Goal: Information Seeking & Learning: Learn about a topic

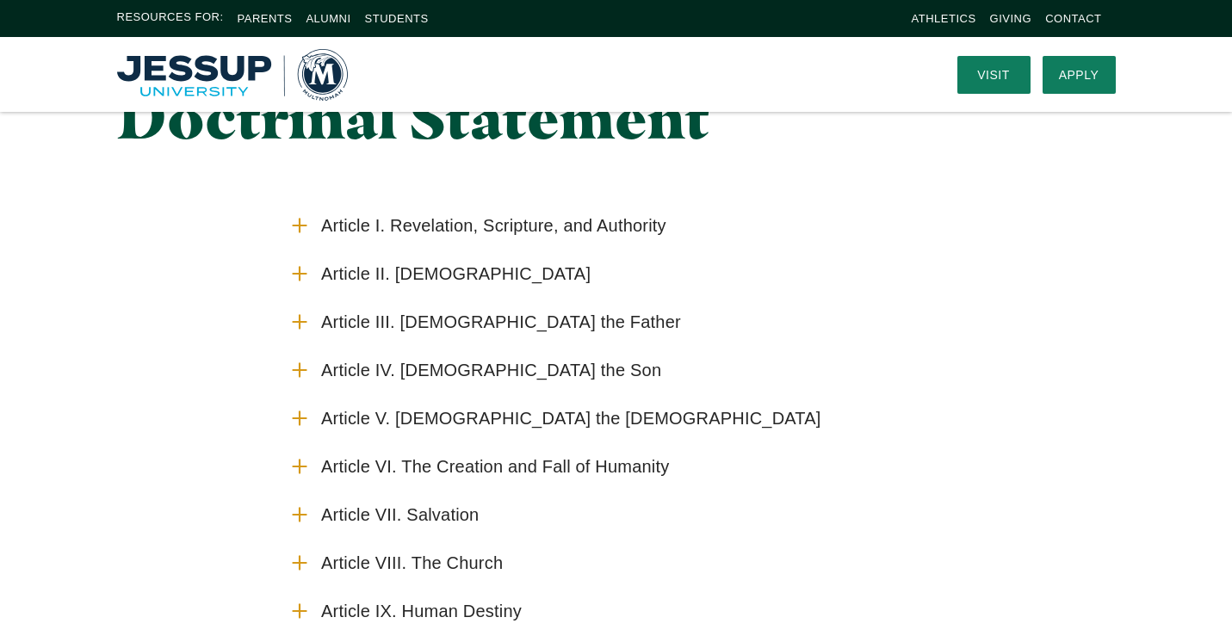
scroll to position [45, 0]
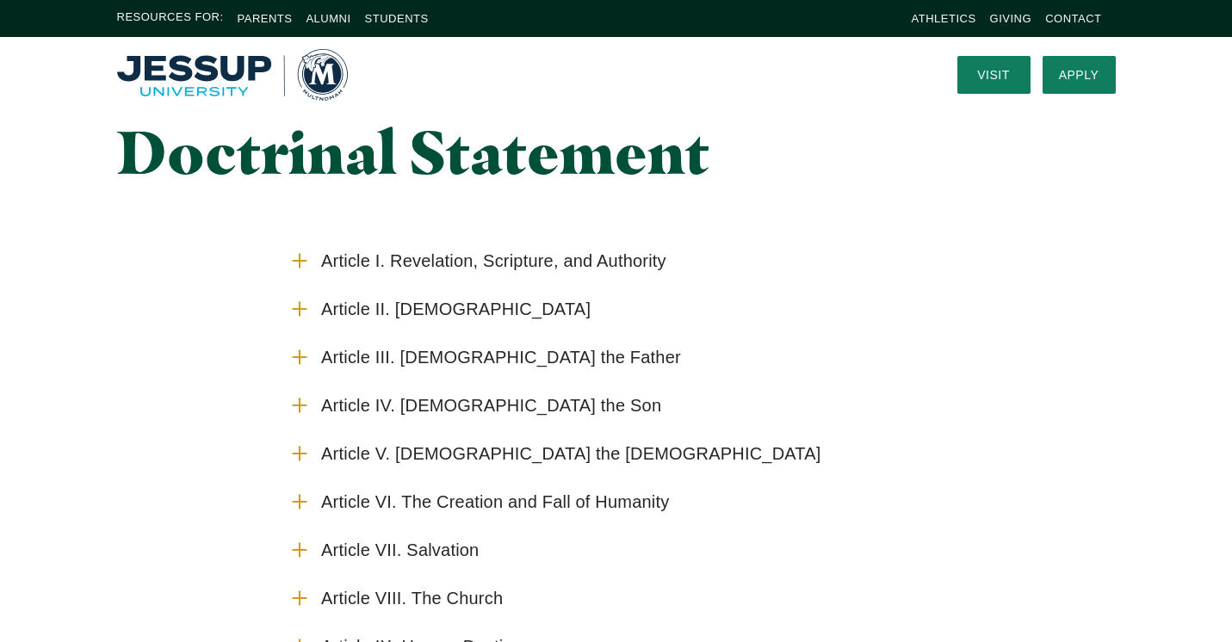
click at [373, 263] on span "Article I. Revelation, Scripture, and Authority" at bounding box center [493, 261] width 345 height 22
click at [0, 0] on input "Article I. Revelation, Scripture, and Authority" at bounding box center [0, 0] width 0 height 0
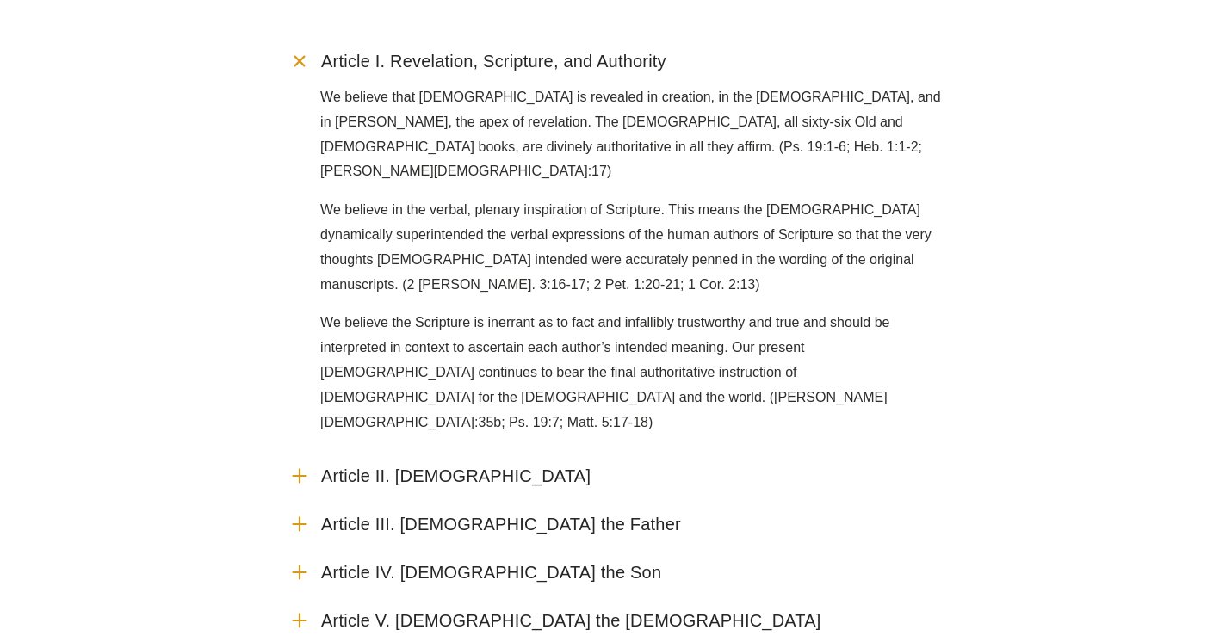
scroll to position [245, 0]
click at [443, 451] on label "Article II. [DEMOGRAPHIC_DATA]" at bounding box center [615, 475] width 655 height 48
click at [0, 0] on input "Article II. [DEMOGRAPHIC_DATA]" at bounding box center [0, 0] width 0 height 0
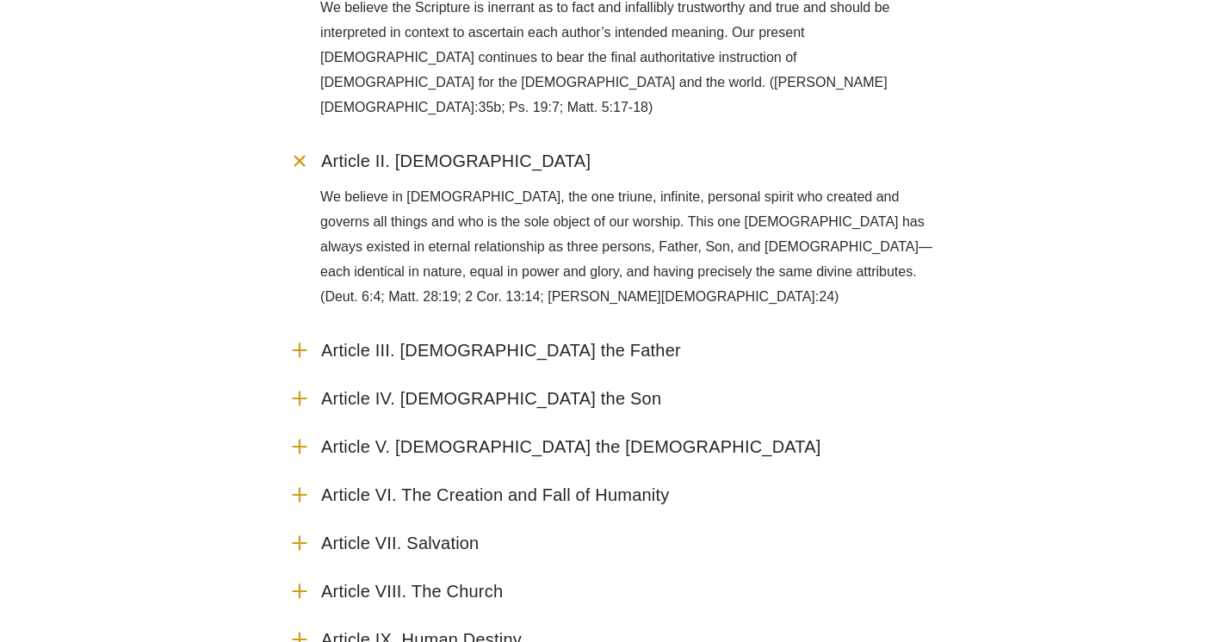
scroll to position [563, 0]
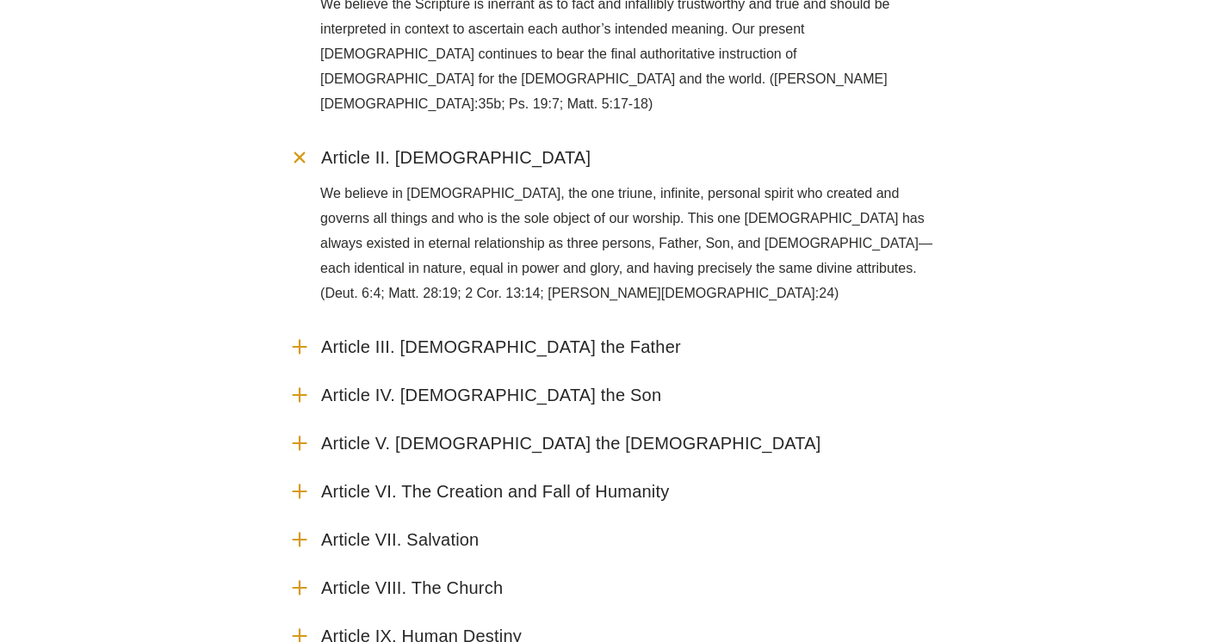
click at [508, 433] on span "Article V. [DEMOGRAPHIC_DATA] the [DEMOGRAPHIC_DATA]" at bounding box center [571, 444] width 500 height 22
click at [0, 0] on input "Article V. [DEMOGRAPHIC_DATA] the [DEMOGRAPHIC_DATA]" at bounding box center [0, 0] width 0 height 0
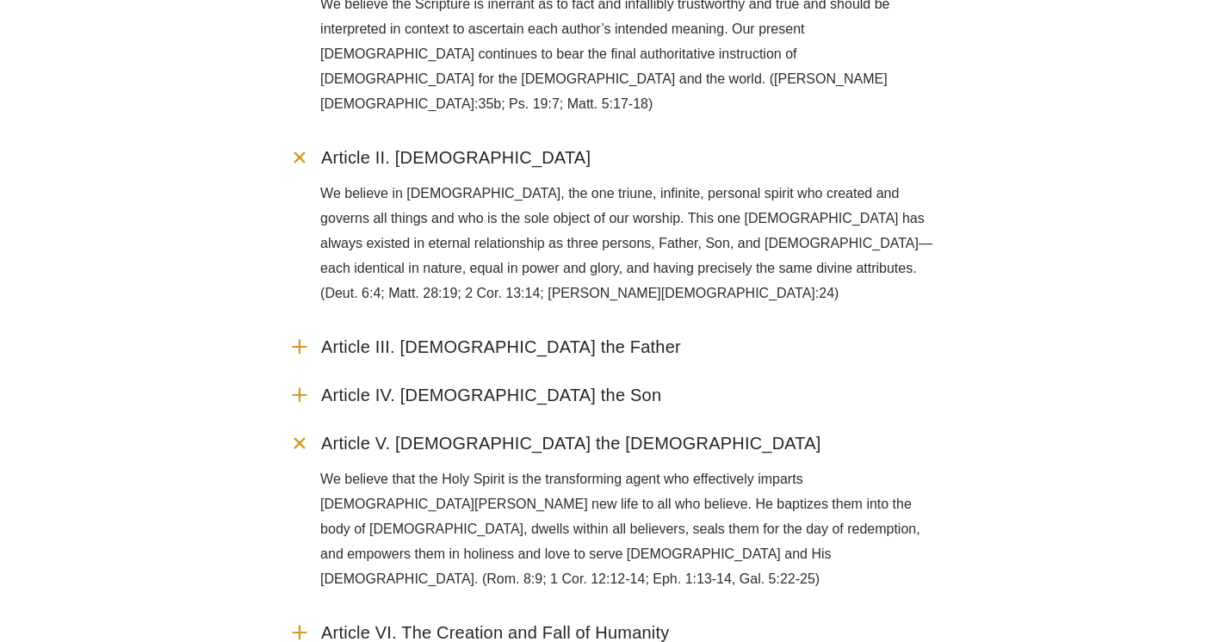
click at [508, 433] on span "Article V. [DEMOGRAPHIC_DATA] the [DEMOGRAPHIC_DATA]" at bounding box center [571, 444] width 500 height 22
click at [0, 0] on input "Article V. [DEMOGRAPHIC_DATA] the [DEMOGRAPHIC_DATA]" at bounding box center [0, 0] width 0 height 0
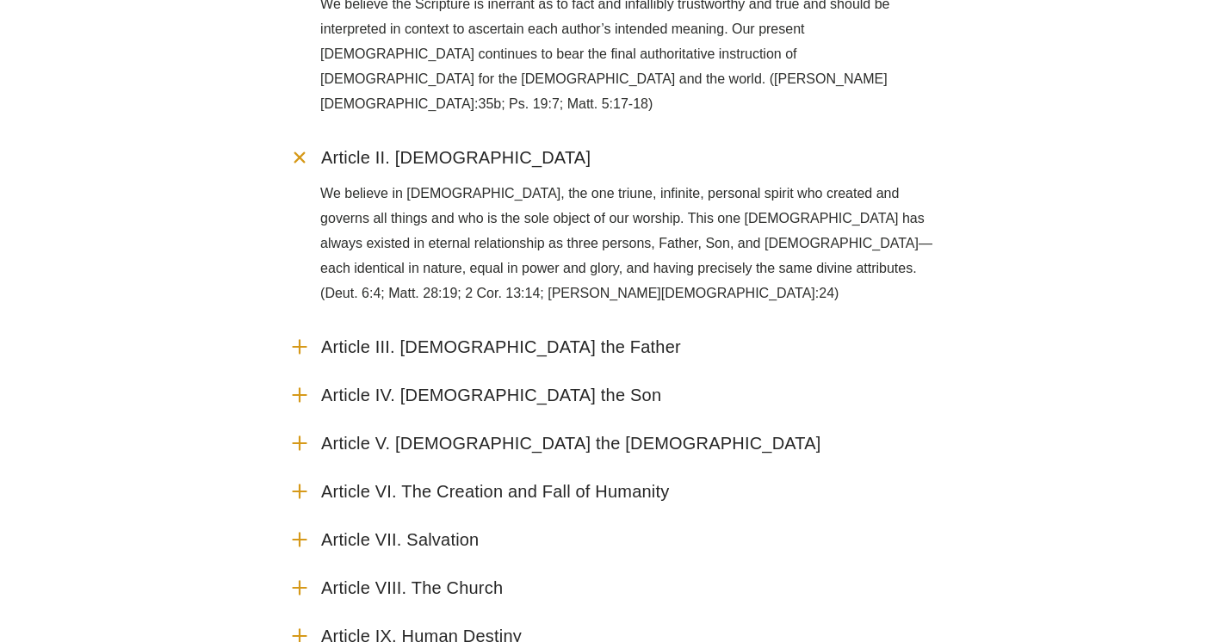
click at [448, 529] on span "Article VII. Salvation" at bounding box center [400, 540] width 158 height 22
click at [0, 0] on input "Article VII. Salvation" at bounding box center [0, 0] width 0 height 0
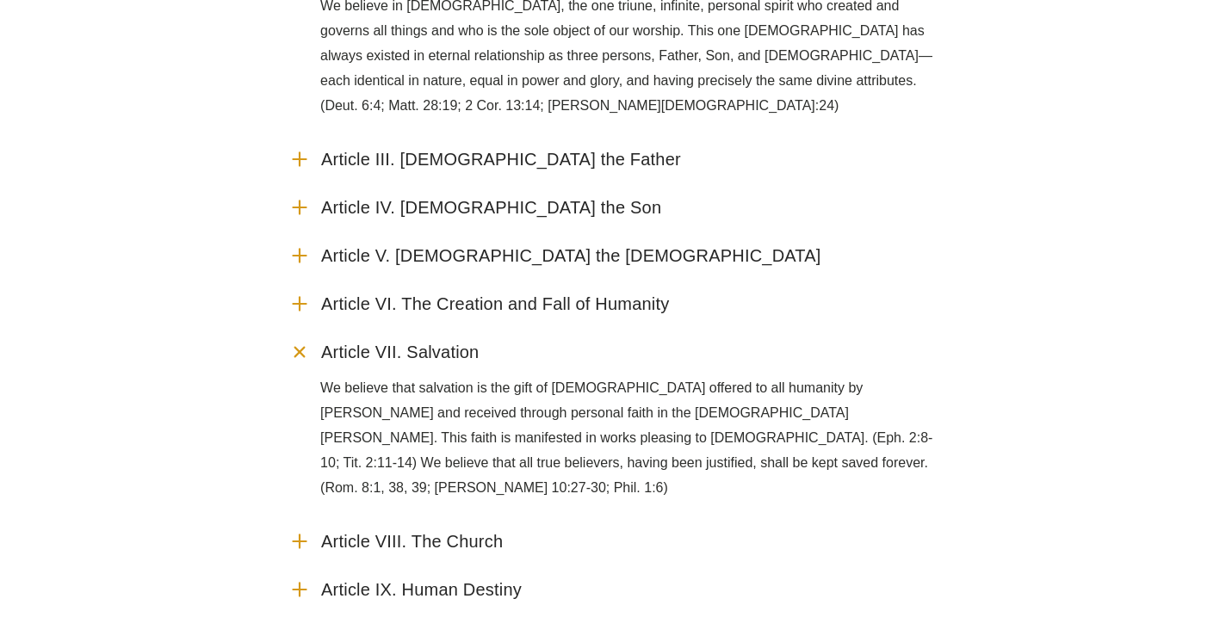
scroll to position [755, 0]
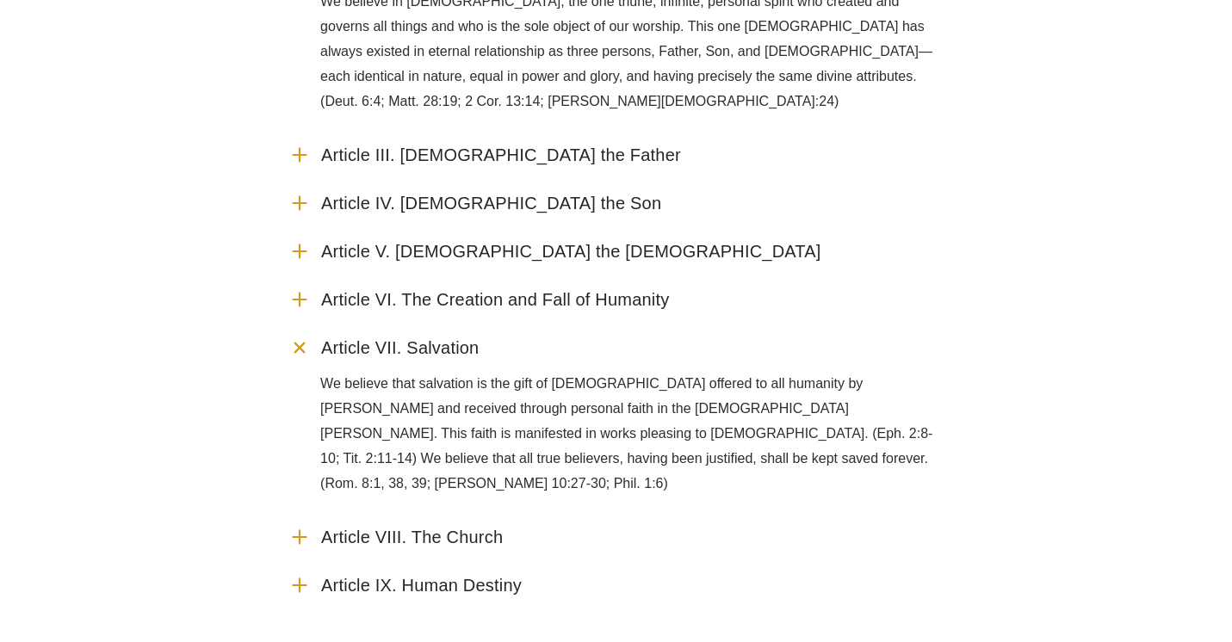
click at [448, 527] on span "Article VIII. The Church" at bounding box center [412, 538] width 182 height 22
click at [0, 0] on input "Article VIII. The Church" at bounding box center [0, 0] width 0 height 0
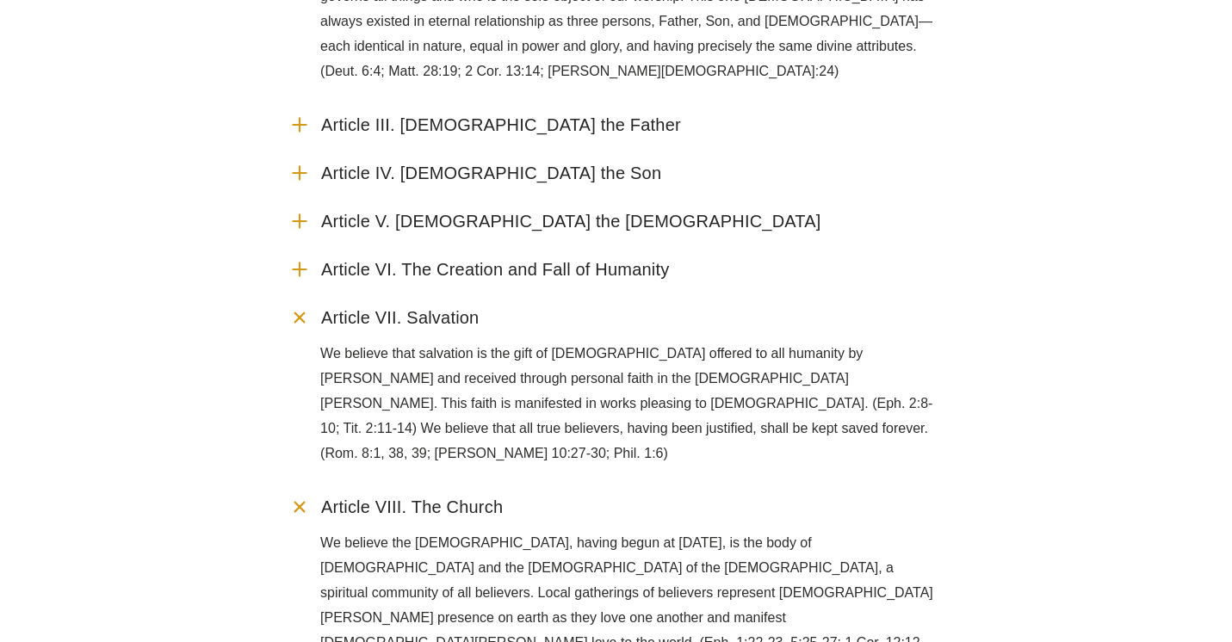
scroll to position [787, 0]
